Goal: Go to known website: Access a specific website the user already knows

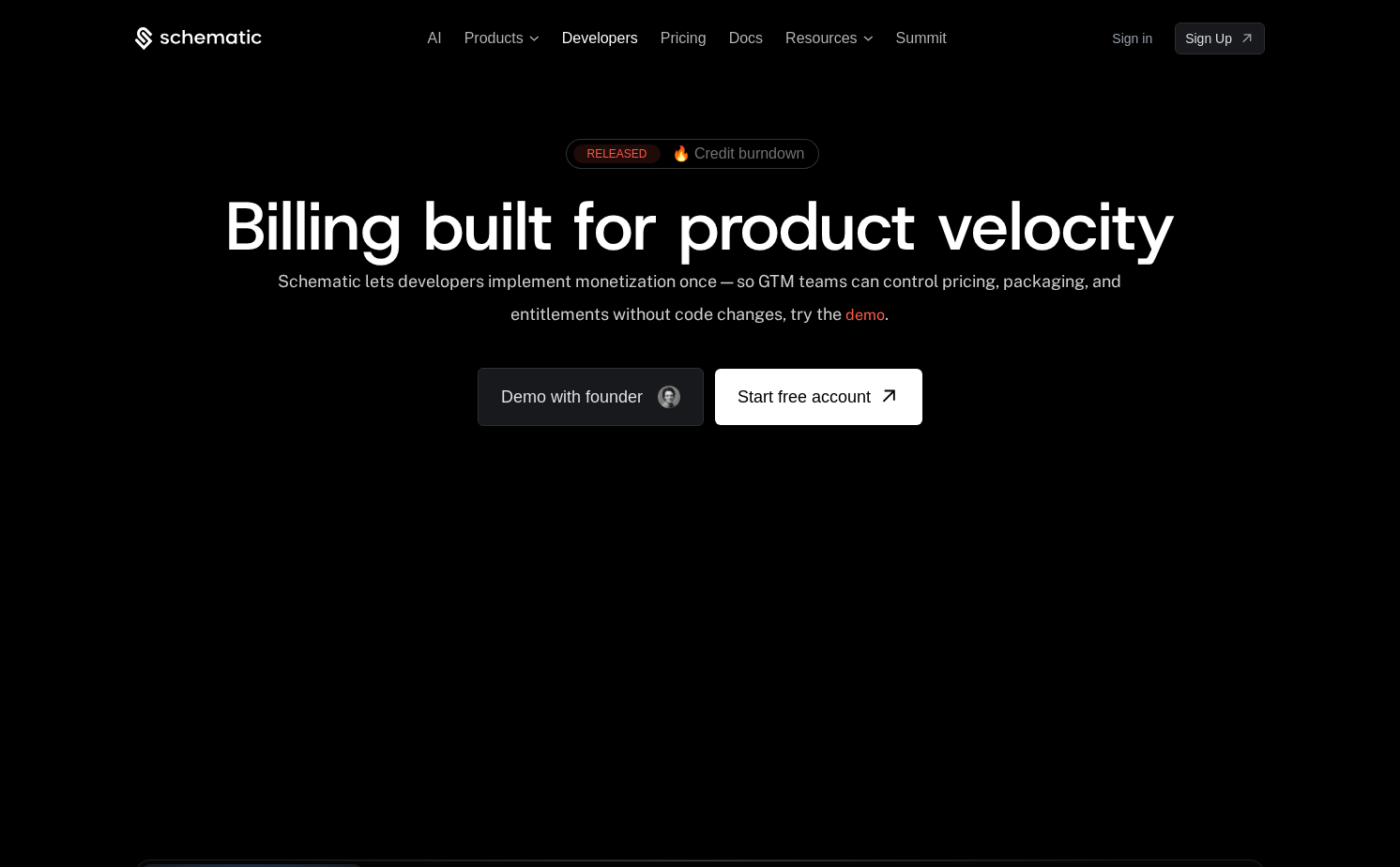
click at [601, 39] on span "Developers" at bounding box center [599, 38] width 76 height 16
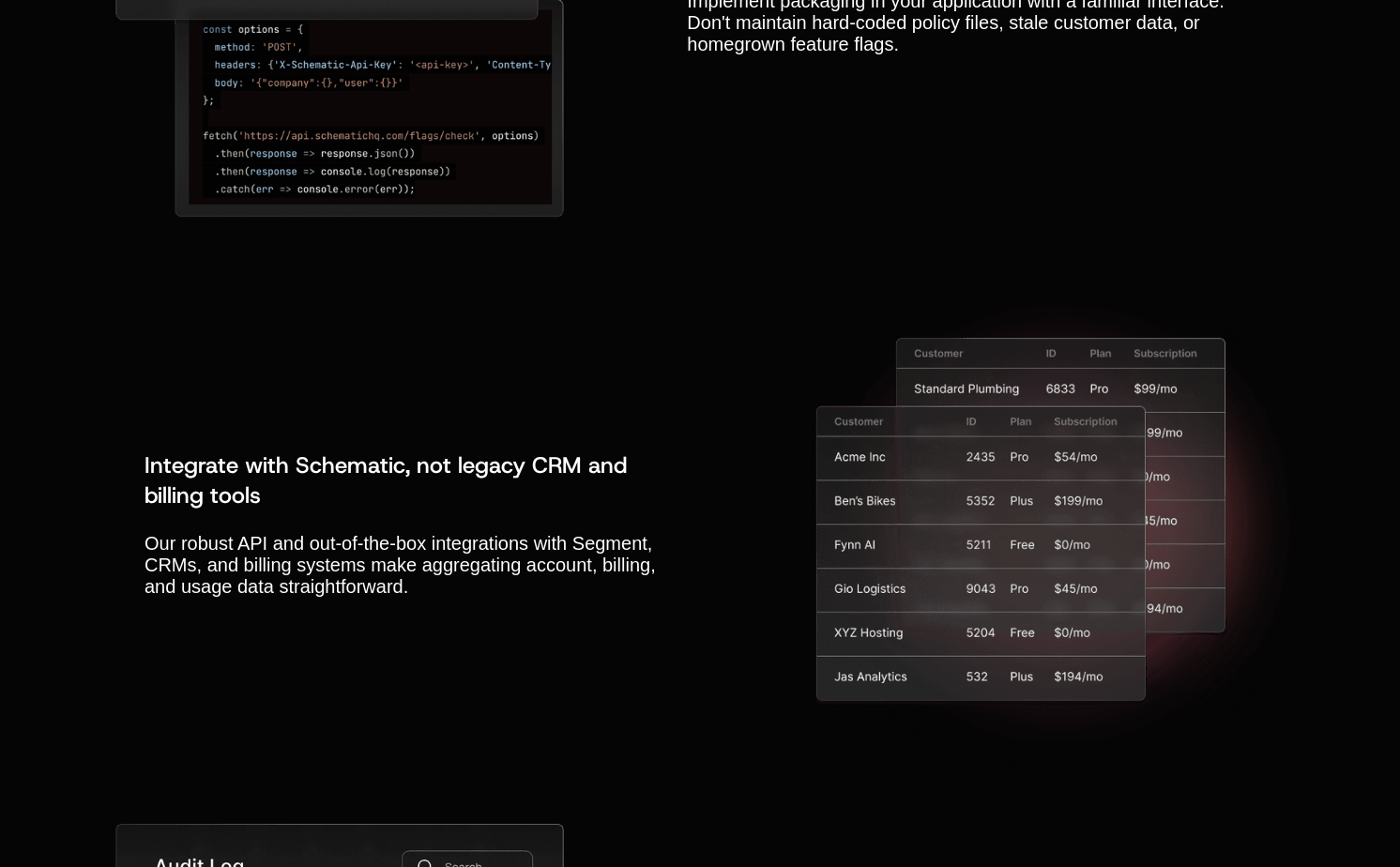
scroll to position [6715, 0]
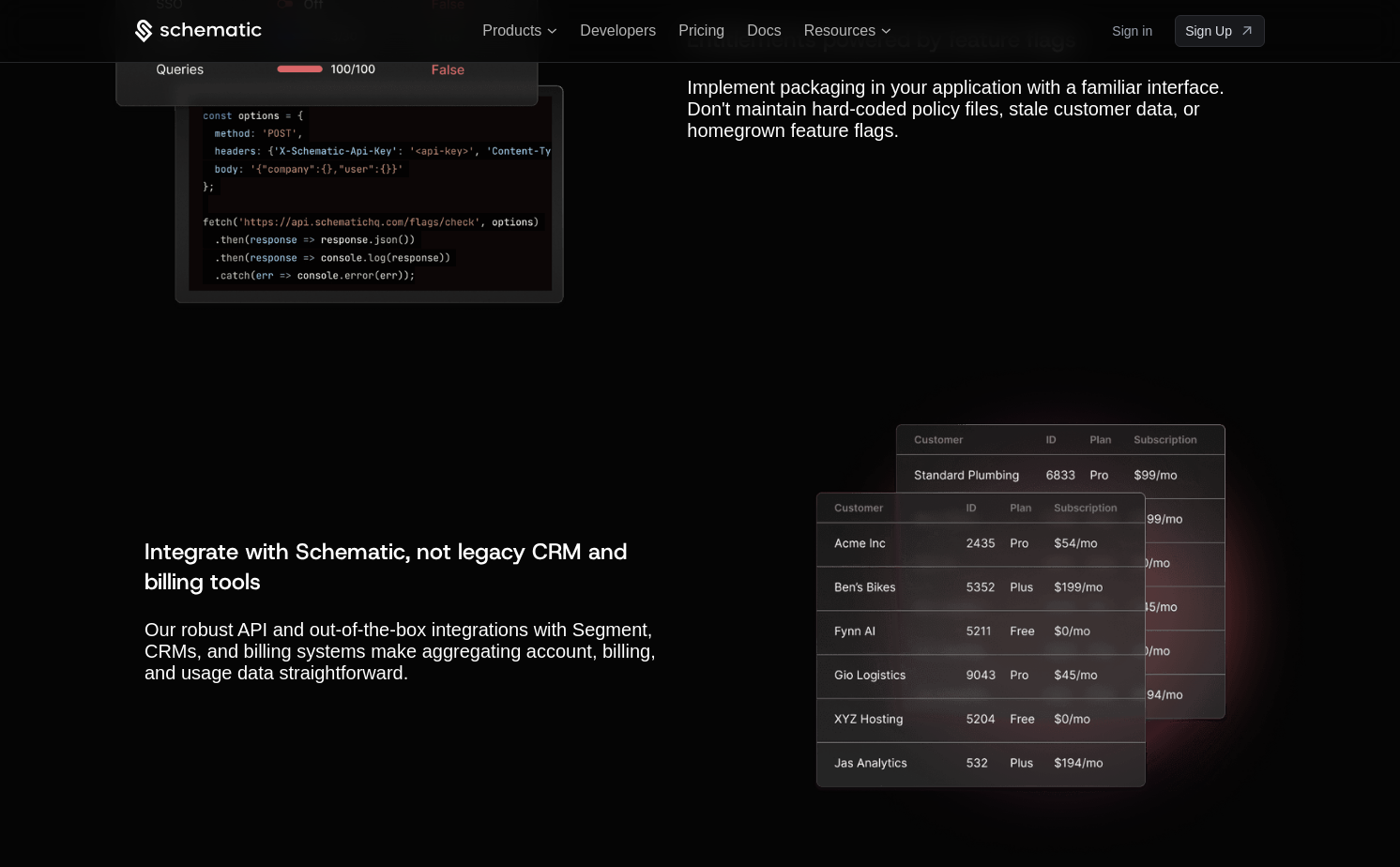
click at [562, 404] on div "Integrate with Schematic, not legacy CRM and billing tools Our robust API and o…" at bounding box center [699, 610] width 1111 height 510
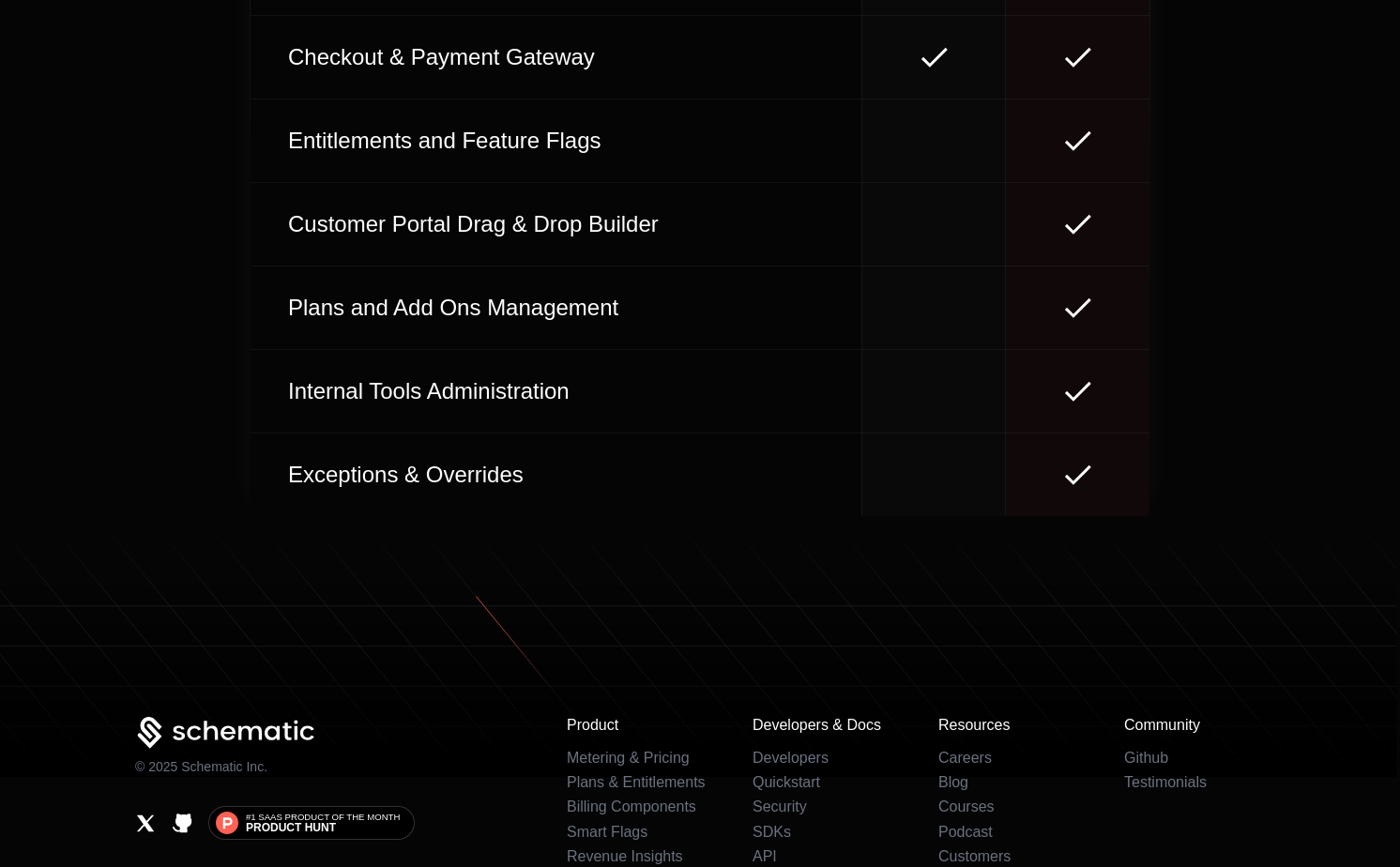
scroll to position [0, 0]
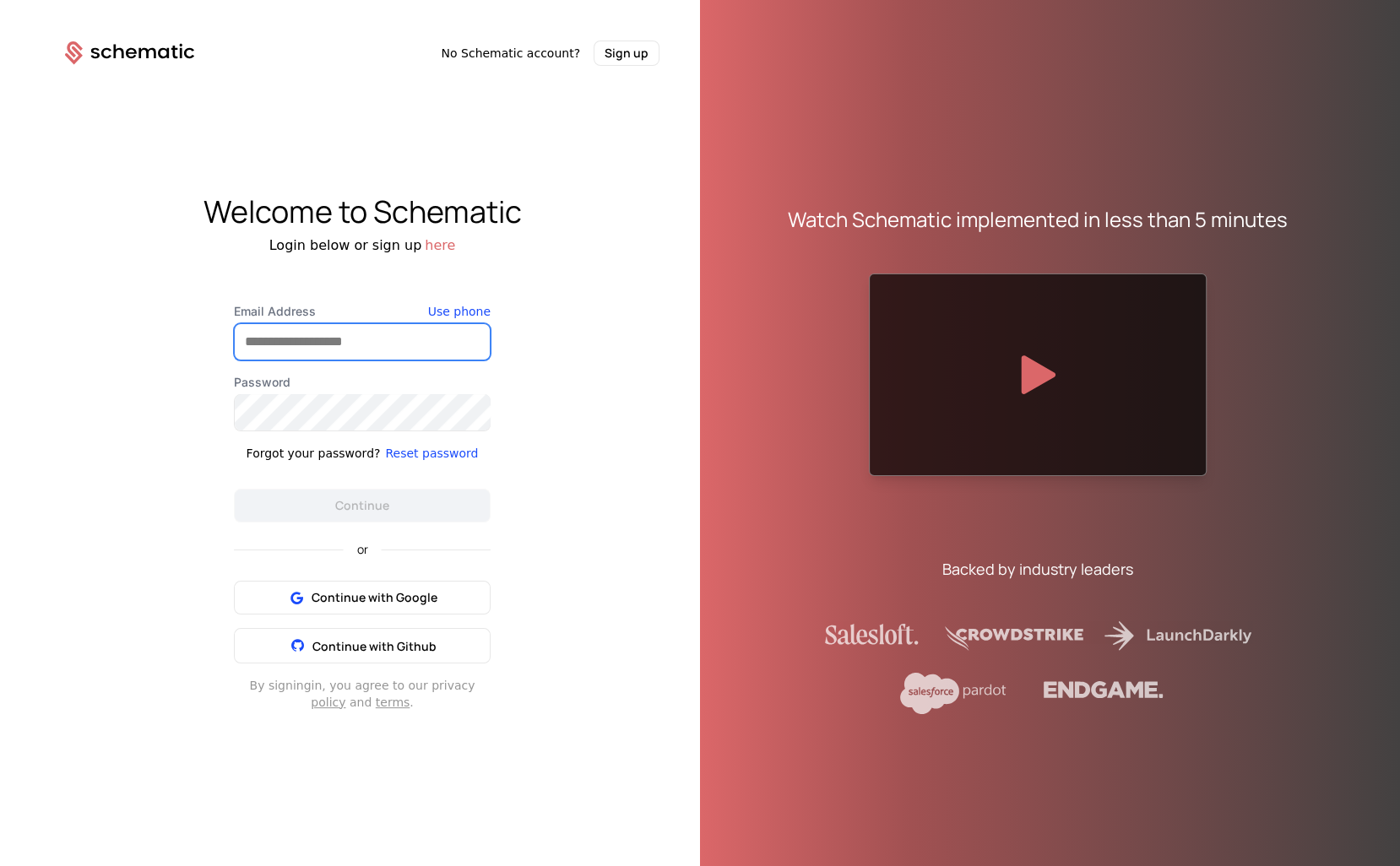
click at [250, 328] on input "Email Address" at bounding box center [362, 342] width 255 height 36
click at [0, 865] on com-1password-button at bounding box center [0, 866] width 0 height 0
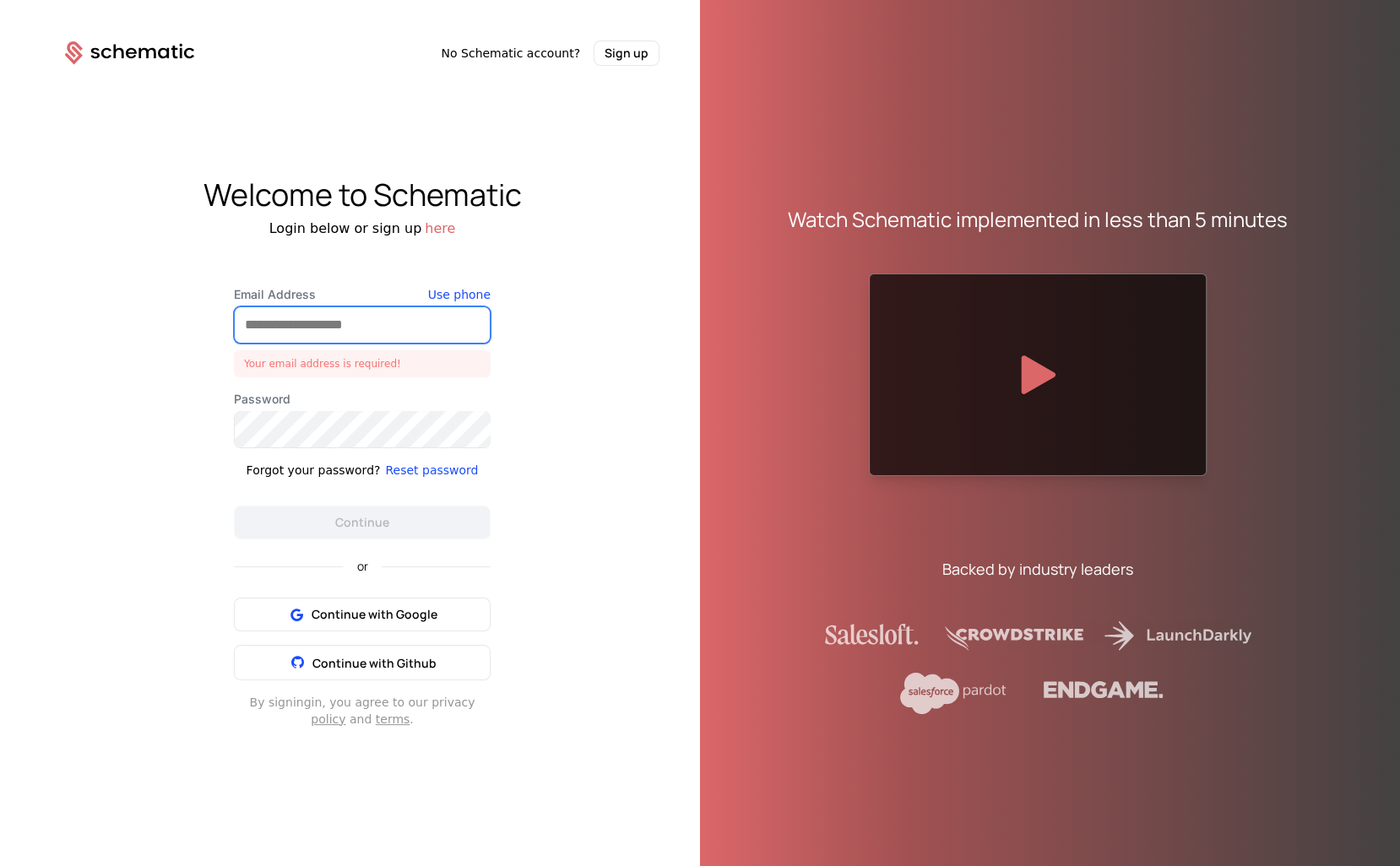
click at [0, 865] on com-1password-button at bounding box center [0, 866] width 0 height 0
click at [385, 316] on input "Email Address" at bounding box center [362, 325] width 255 height 36
type input "**********"
